Goal: Information Seeking & Learning: Find specific fact

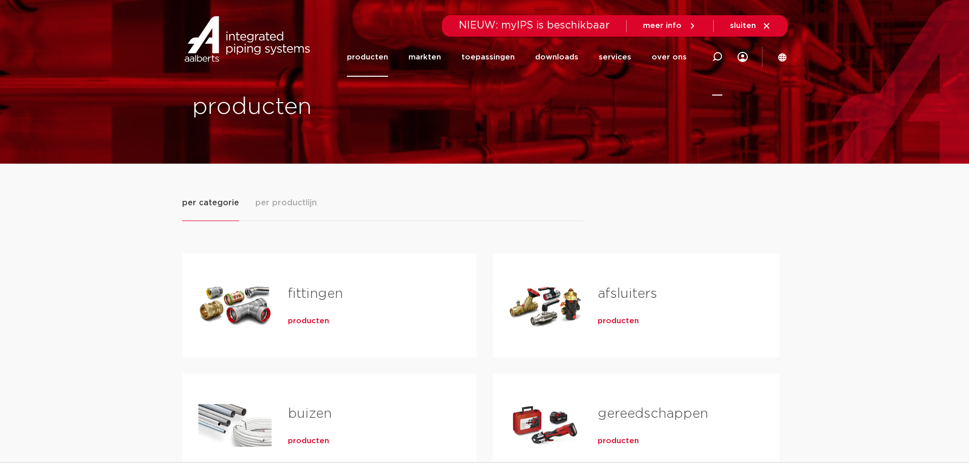
click at [715, 59] on icon at bounding box center [717, 57] width 12 height 12
paste input "6673876"
type input "6673876"
click at [586, 81] on div "producten" at bounding box center [484, 82] width 969 height 164
click at [535, 55] on input "6673876" at bounding box center [564, 55] width 320 height 20
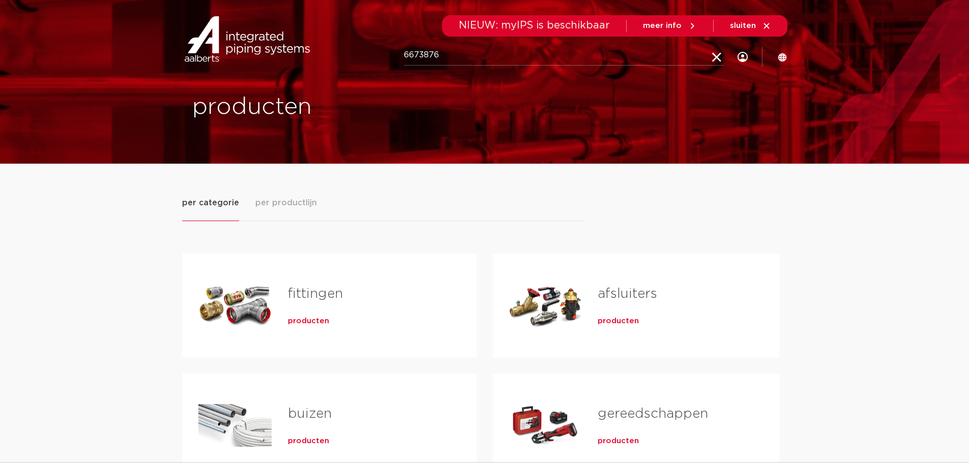
click button "Zoeken" at bounding box center [0, 0] width 0 height 0
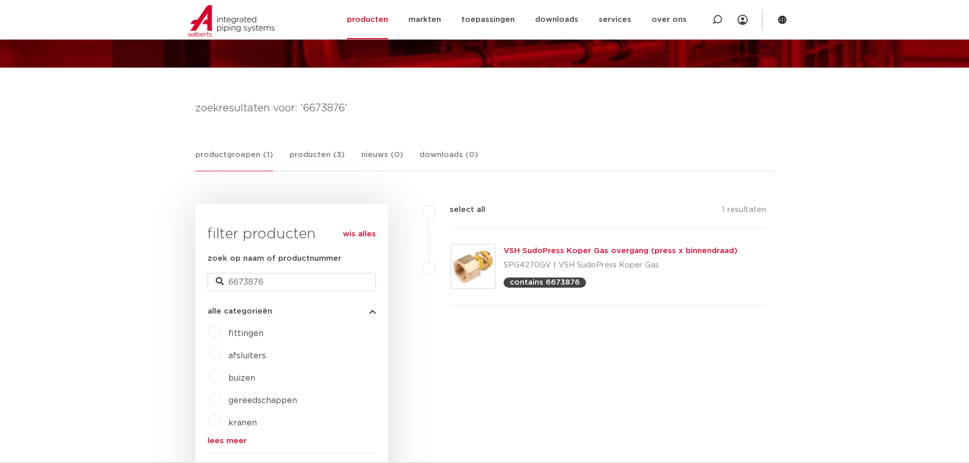
scroll to position [102, 0]
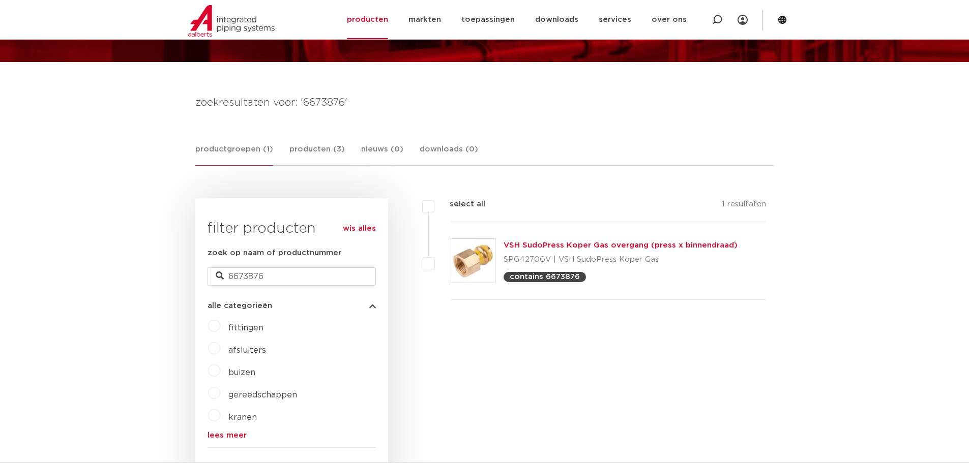
click at [630, 247] on link "VSH SudoPress Koper Gas overgang (press x binnendraad)" at bounding box center [621, 246] width 234 height 8
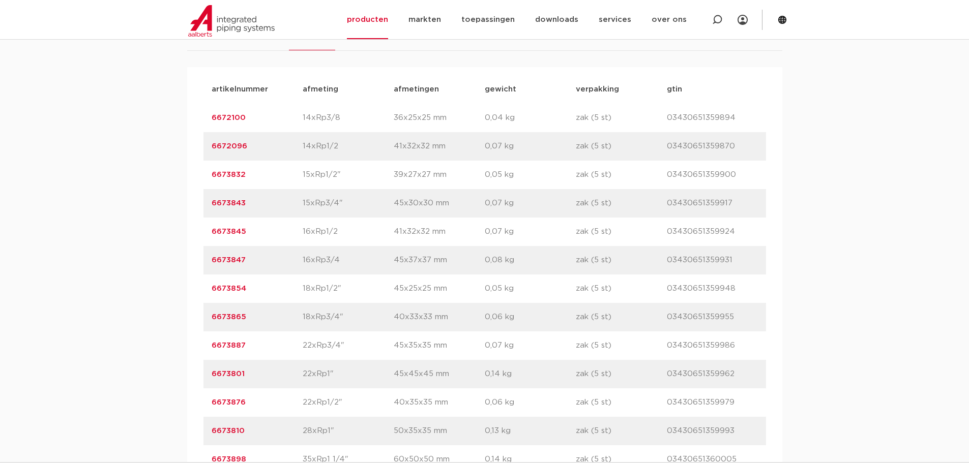
scroll to position [763, 0]
